Goal: Transaction & Acquisition: Purchase product/service

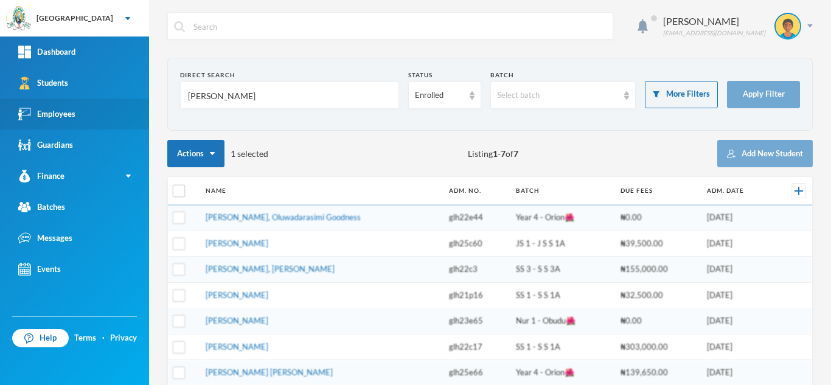
drag, startPoint x: 0, startPoint y: 0, endPoint x: 127, endPoint y: 114, distance: 171.1
click at [127, 114] on div "Greenland Hall Your Bluebic Account Greenland Hall Add a New School Dashboard S…" at bounding box center [415, 192] width 831 height 385
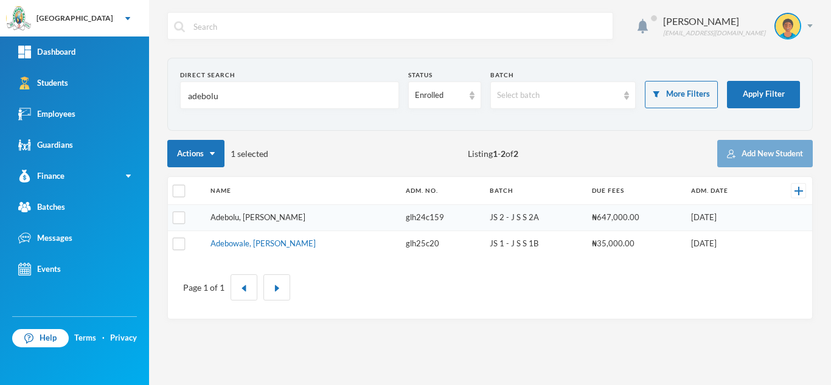
type input "adebolu"
click at [225, 214] on link "Adebolu, [PERSON_NAME]" at bounding box center [258, 217] width 95 height 10
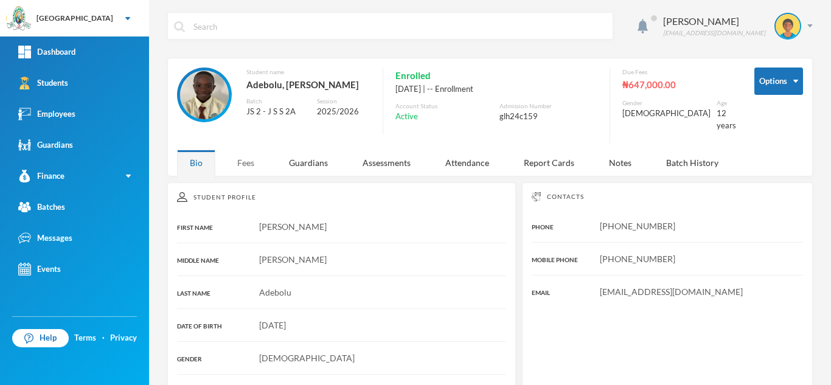
click at [240, 150] on div "Fees" at bounding box center [246, 163] width 43 height 26
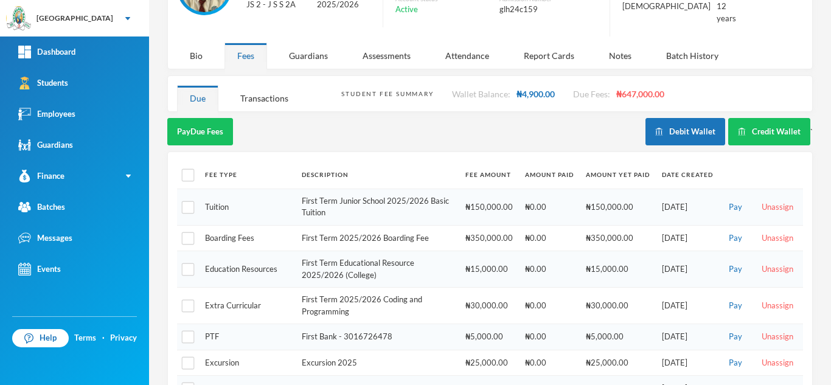
scroll to position [108, 0]
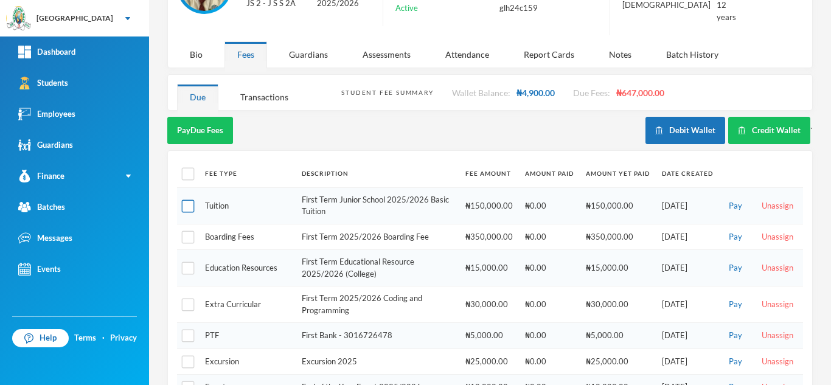
click at [188, 200] on input "checkbox" at bounding box center [188, 206] width 13 height 13
checkbox input "true"
click at [186, 231] on input "checkbox" at bounding box center [188, 237] width 13 height 13
checkbox input "true"
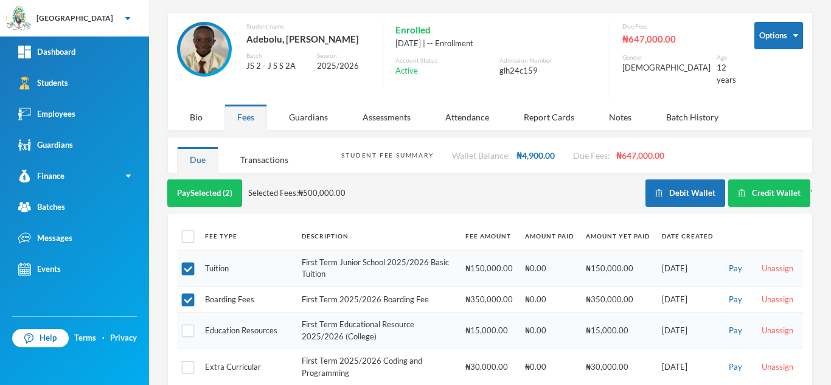
scroll to position [0, 0]
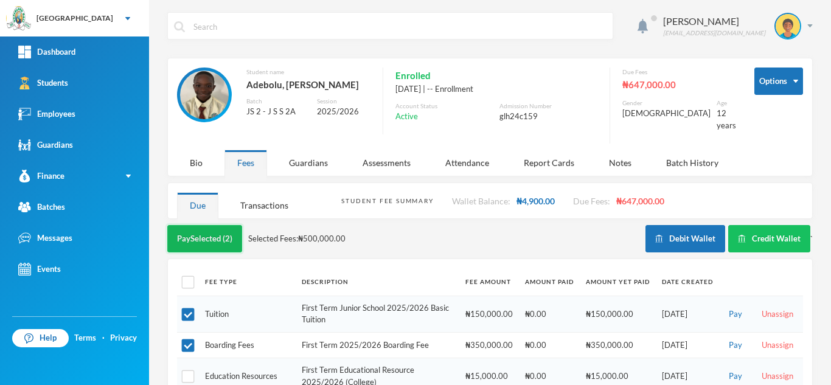
click at [190, 229] on button "Pay Selected (2)" at bounding box center [204, 238] width 75 height 27
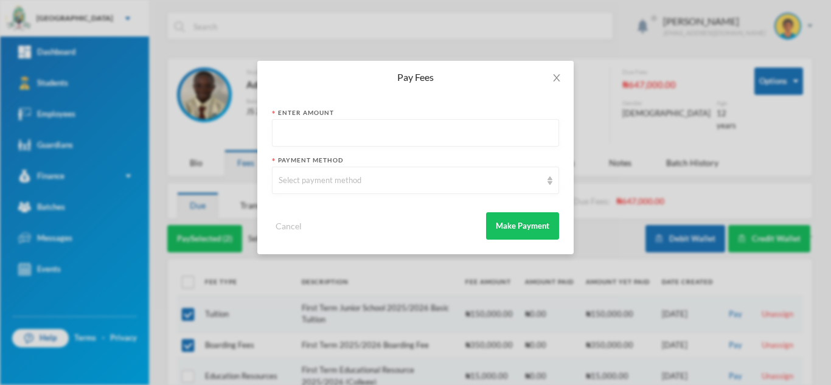
click at [287, 130] on input "text" at bounding box center [416, 133] width 274 height 27
type input "400000"
click at [290, 184] on div "Select payment method" at bounding box center [410, 181] width 263 height 12
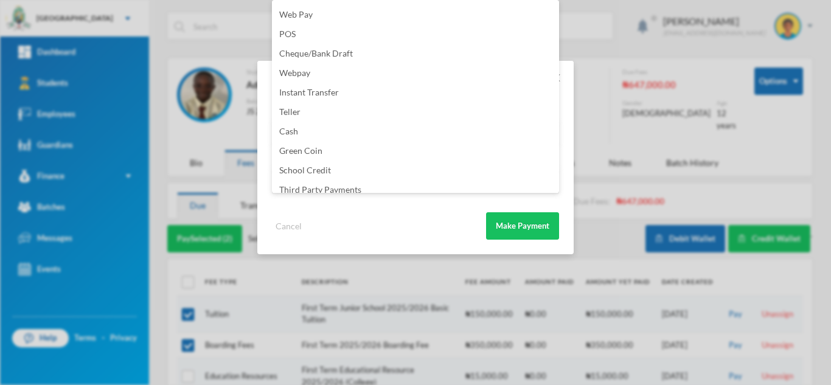
scroll to position [143, 0]
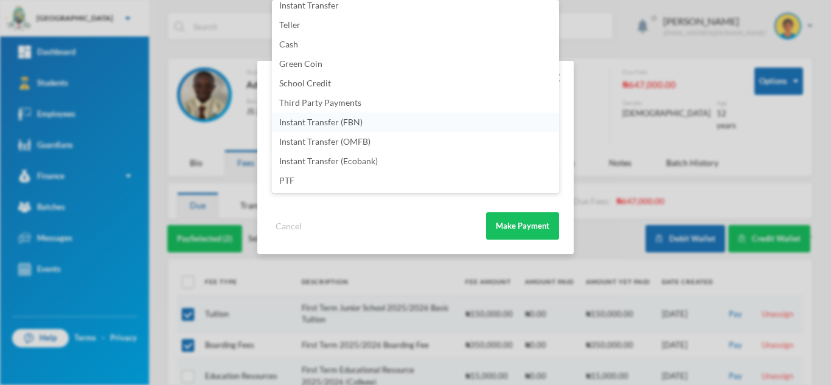
click at [368, 127] on li "Instant Transfer (FBN)" at bounding box center [415, 122] width 287 height 19
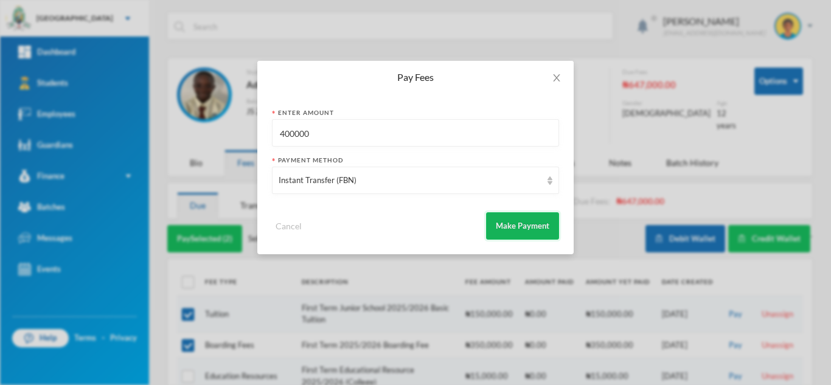
click at [508, 232] on button "Make Payment" at bounding box center [522, 225] width 73 height 27
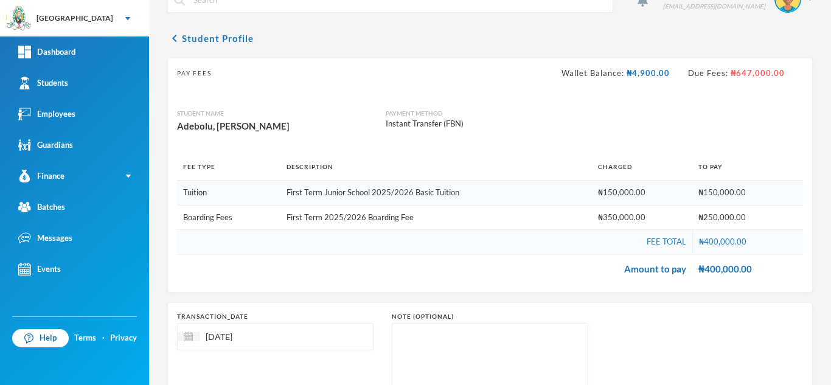
scroll to position [127, 0]
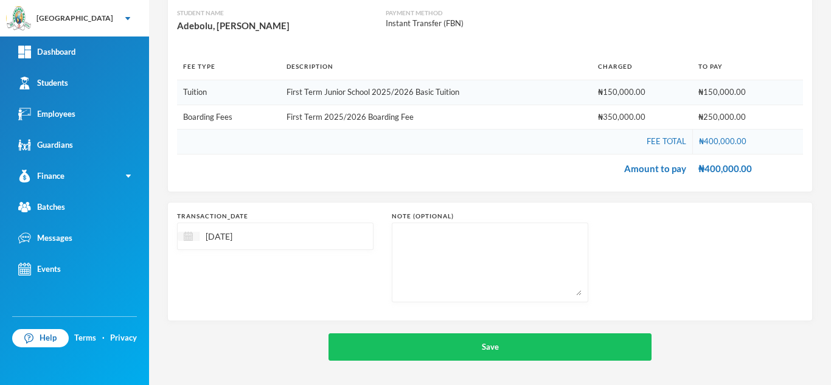
click at [189, 235] on img at bounding box center [188, 236] width 9 height 9
click at [200, 368] on div "21" at bounding box center [196, 367] width 18 height 19
type input "[DATE]"
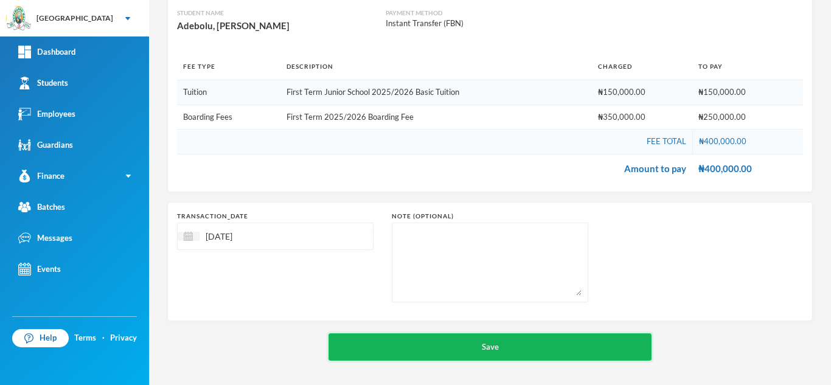
click at [418, 346] on button "Save" at bounding box center [490, 346] width 323 height 27
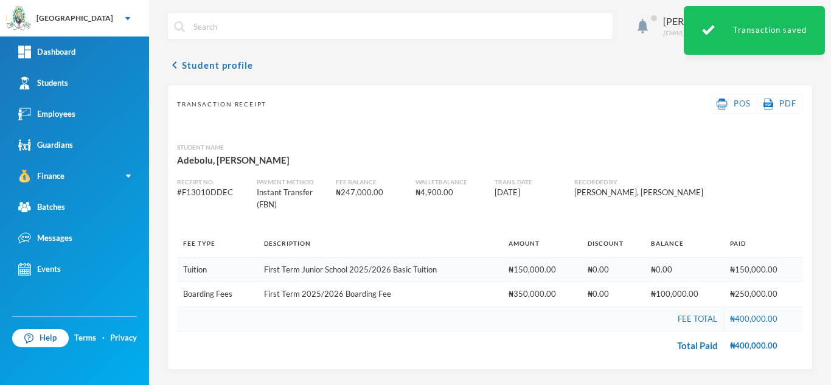
click at [831, 293] on div "Aderogba Olumide [EMAIL_ADDRESS][DOMAIN_NAME] chevron_left Student profile Tran…" at bounding box center [490, 192] width 682 height 385
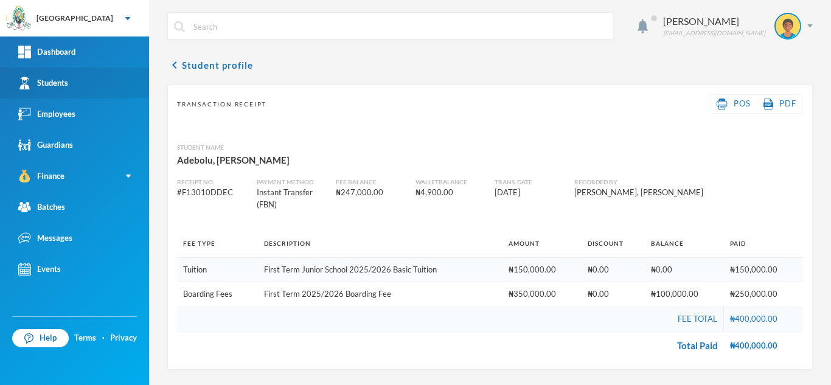
click at [83, 74] on link "Students" at bounding box center [74, 83] width 149 height 31
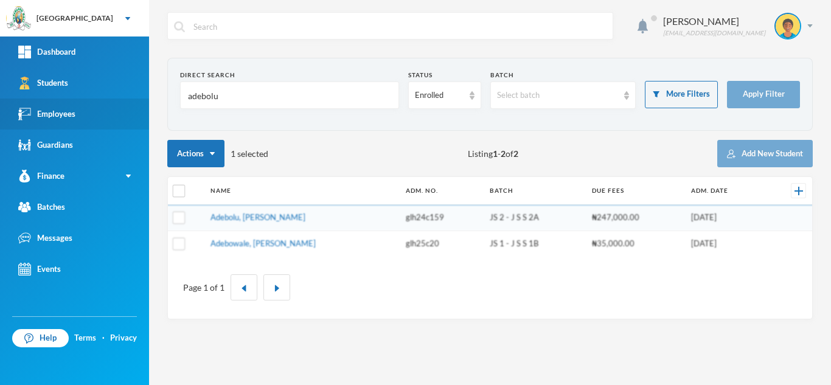
drag, startPoint x: 139, startPoint y: 111, endPoint x: 91, endPoint y: 115, distance: 47.7
click at [104, 114] on div "Greenland Hall Your Bluebic Account Greenland Hall Add a New School Dashboard S…" at bounding box center [415, 192] width 831 height 385
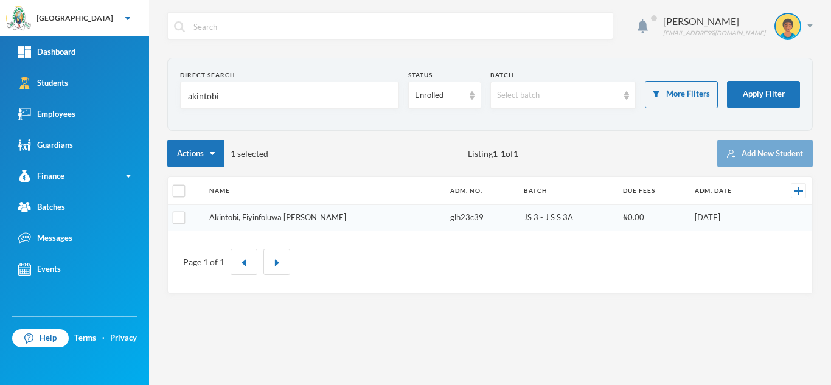
type input "akintobi"
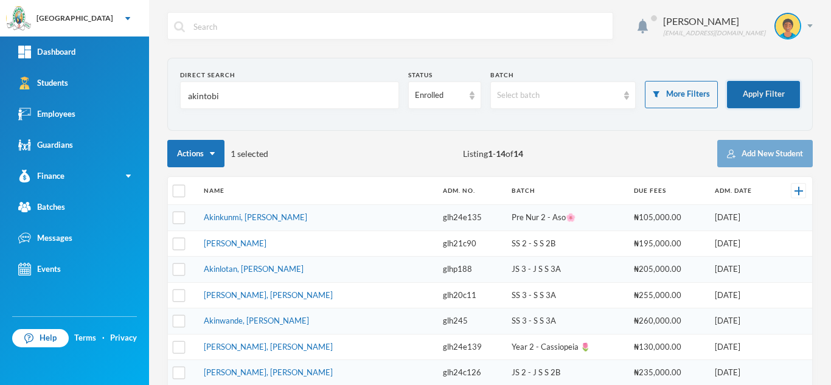
click at [739, 99] on button "Apply Filter" at bounding box center [763, 94] width 73 height 27
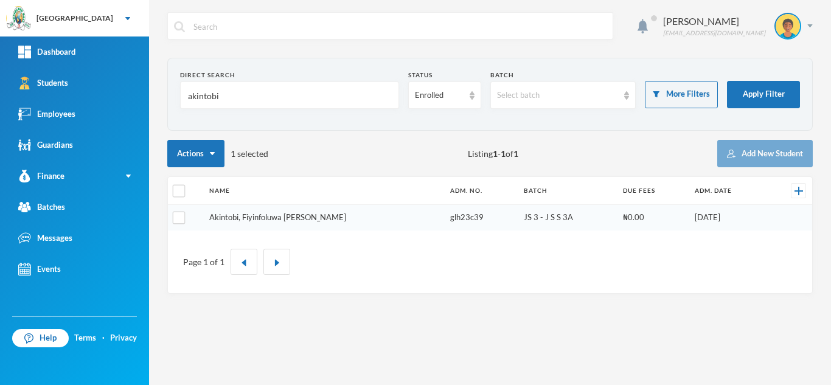
click at [249, 216] on link "Akintobi, Fiyinfoluwa [PERSON_NAME]" at bounding box center [277, 217] width 137 height 10
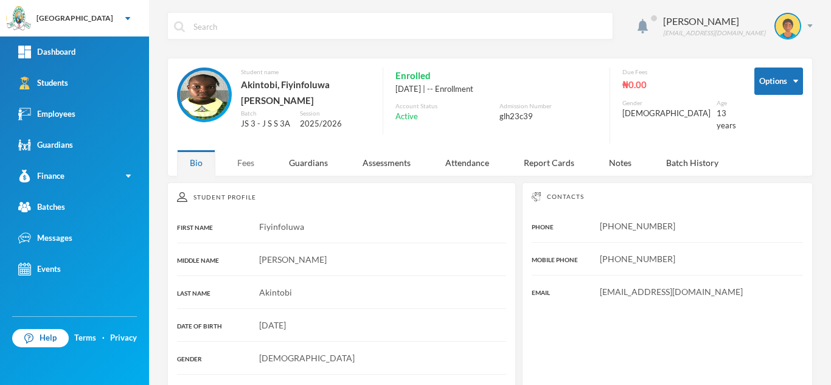
click at [245, 150] on div "Fees" at bounding box center [246, 163] width 43 height 26
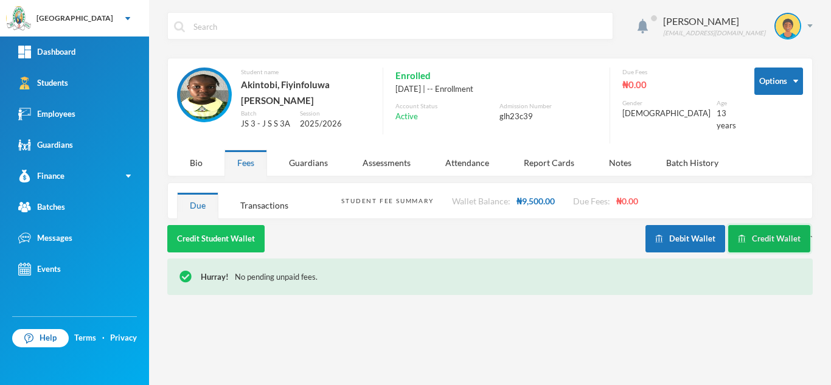
click at [764, 229] on button "Credit Wallet" at bounding box center [769, 238] width 82 height 27
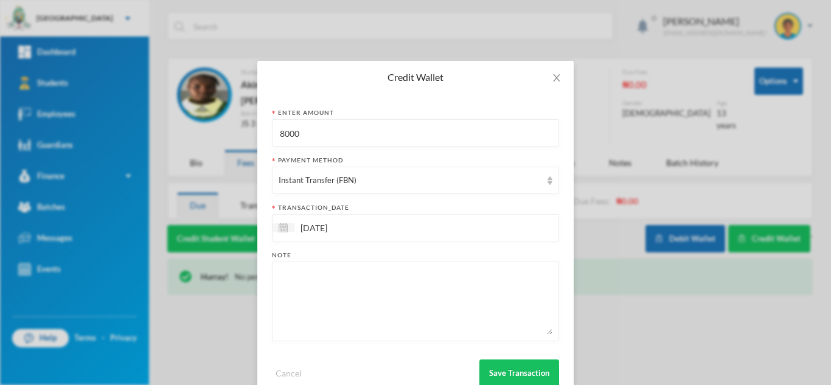
drag, startPoint x: 323, startPoint y: 135, endPoint x: 136, endPoint y: 128, distance: 187.0
click at [138, 128] on div "Credit Wallet Enter Amount 8000 Payment Method Instant Transfer (FBN) transacti…" at bounding box center [415, 192] width 831 height 385
type input "1500"
